Goal: Task Accomplishment & Management: Use online tool/utility

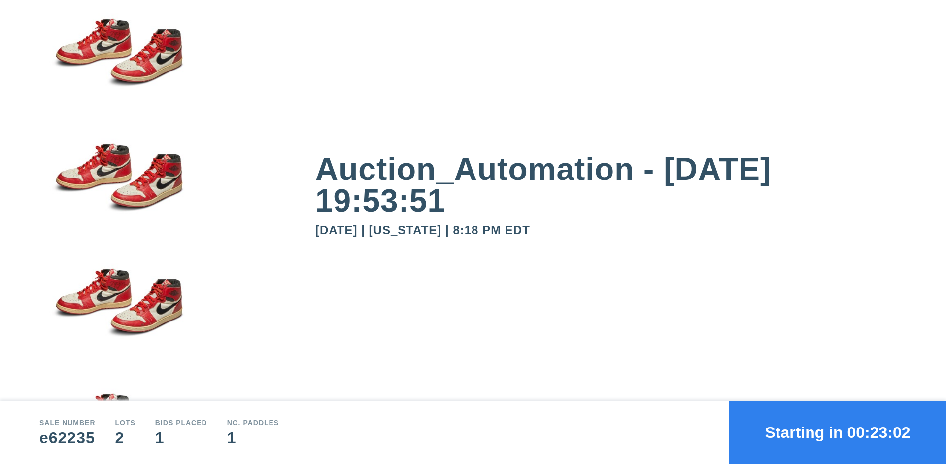
click at [837, 432] on button "Starting in 00:23:02" at bounding box center [837, 431] width 217 height 63
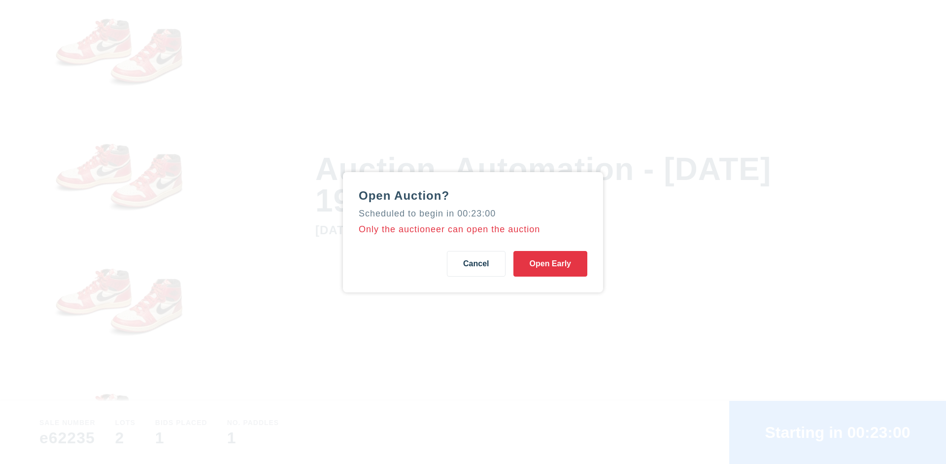
click at [550, 263] on button "Open Early" at bounding box center [550, 264] width 74 height 26
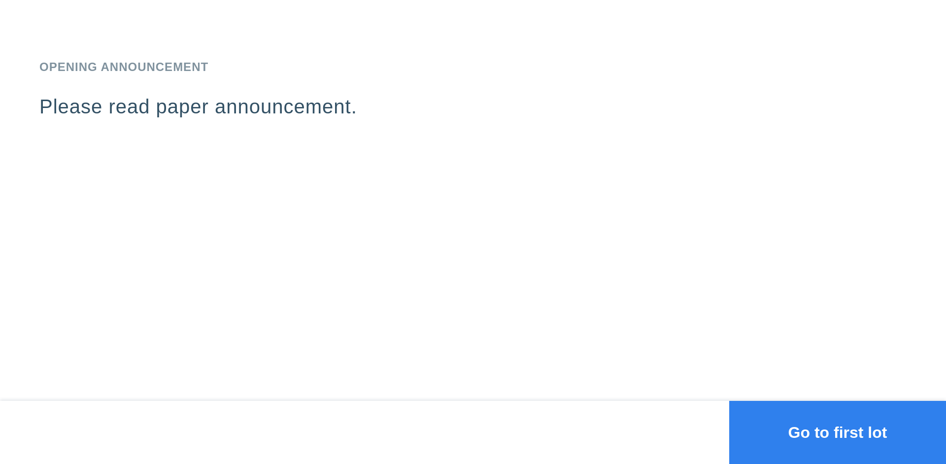
click at [837, 432] on button "Go to first lot" at bounding box center [837, 431] width 217 height 63
